Goal: Information Seeking & Learning: Check status

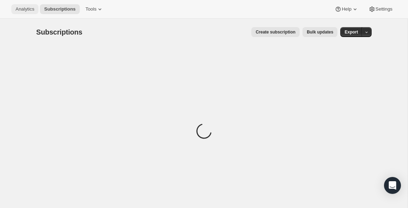
click at [23, 9] on span "Analytics" at bounding box center [25, 9] width 19 height 6
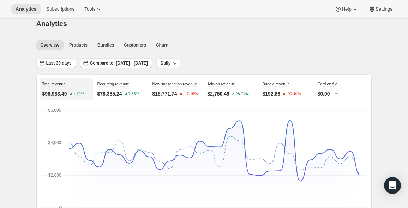
scroll to position [9, 0]
click at [135, 85] on div "Recurring revenue $78,385.24 7.56%" at bounding box center [121, 88] width 54 height 23
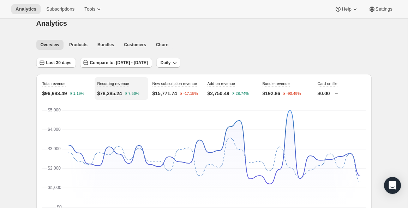
click at [178, 90] on div "New subscription revenue $15,771.74 -17.15%" at bounding box center [176, 88] width 54 height 23
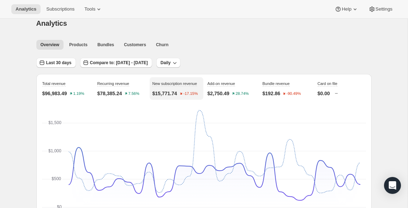
click at [73, 84] on div "Total revenue $96,983.49 1.19%" at bounding box center [66, 88] width 54 height 23
